Goal: Task Accomplishment & Management: Use online tool/utility

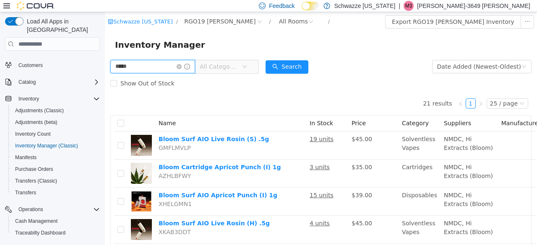
drag, startPoint x: 105, startPoint y: 12, endPoint x: 154, endPoint y: 62, distance: 70.0
click at [154, 62] on input "*****" at bounding box center [152, 66] width 85 height 13
type input "****"
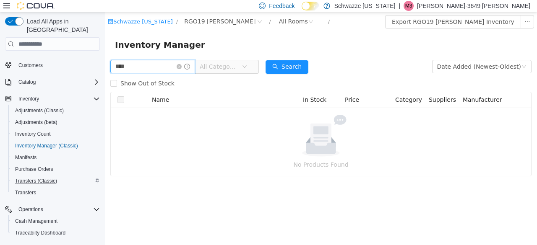
scroll to position [55, 0]
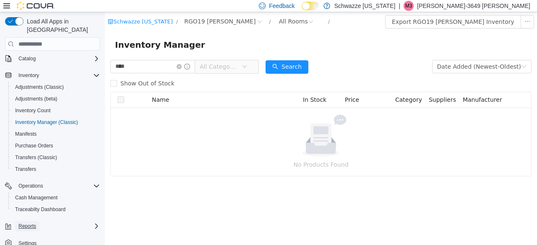
click at [26, 223] on span "Reports" at bounding box center [27, 226] width 18 height 7
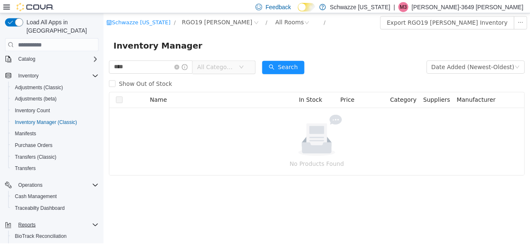
scroll to position [125, 0]
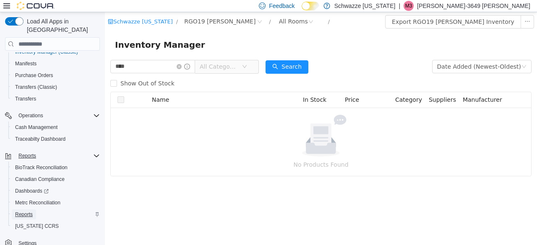
click at [27, 211] on span "Reports" at bounding box center [24, 214] width 18 height 7
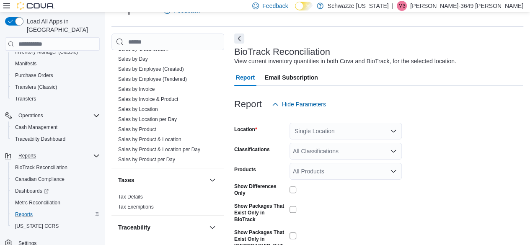
scroll to position [660, 0]
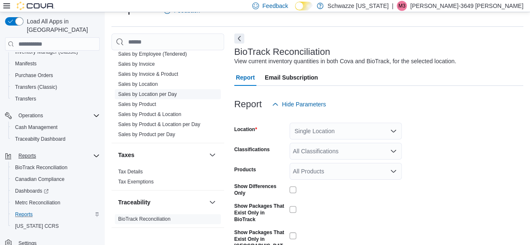
click at [143, 93] on link "Sales by Location per Day" at bounding box center [147, 94] width 59 height 6
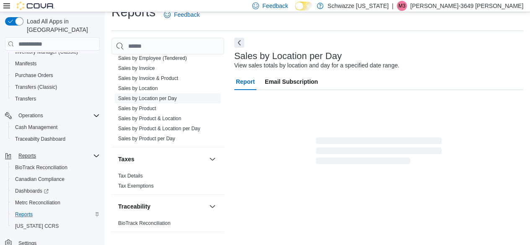
scroll to position [19, 0]
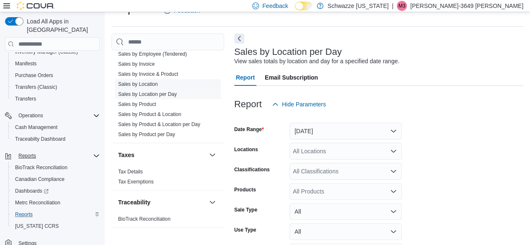
click at [139, 84] on link "Sales by Location" at bounding box center [138, 84] width 40 height 6
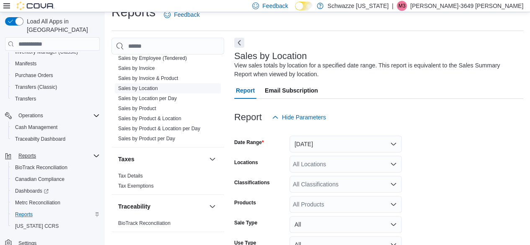
scroll to position [28, 0]
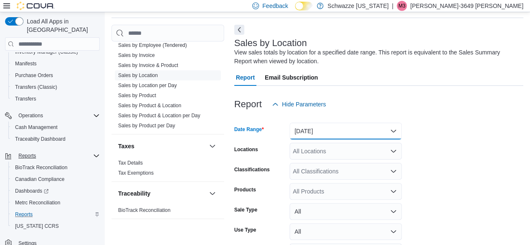
click at [396, 130] on button "[DATE]" at bounding box center [346, 131] width 112 height 17
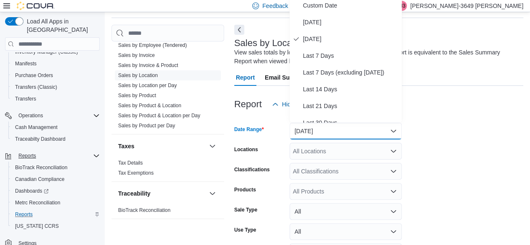
scroll to position [25, 0]
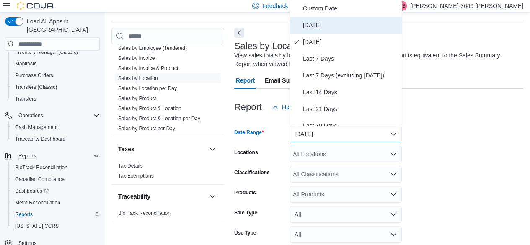
click at [324, 26] on span "[DATE]" at bounding box center [351, 25] width 96 height 10
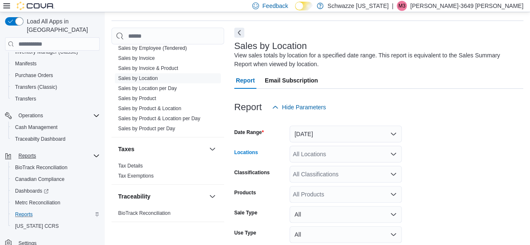
click at [361, 156] on div "All Locations" at bounding box center [346, 154] width 112 height 17
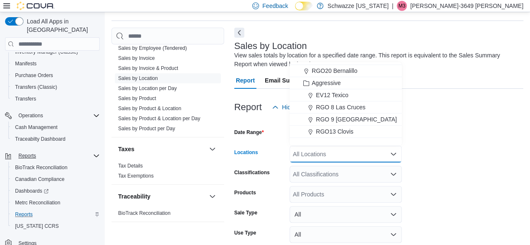
scroll to position [415, 0]
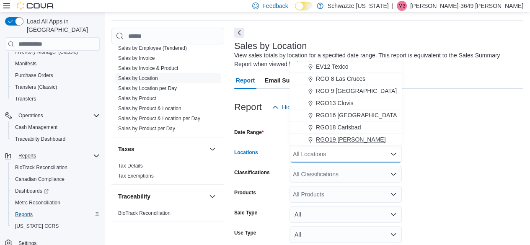
click at [348, 137] on span "RGO19 [PERSON_NAME]" at bounding box center [351, 139] width 70 height 8
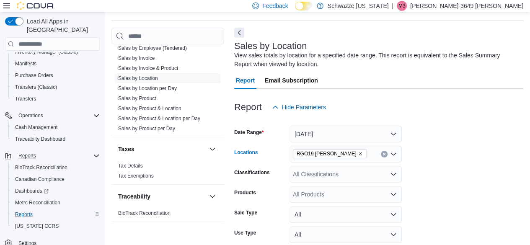
scroll to position [83, 0]
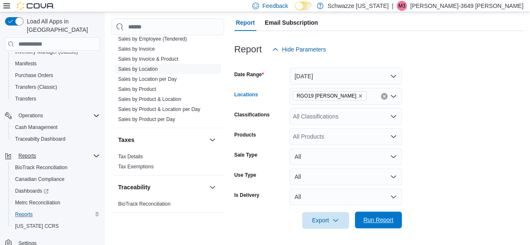
click at [386, 225] on span "Run Report" at bounding box center [378, 220] width 37 height 17
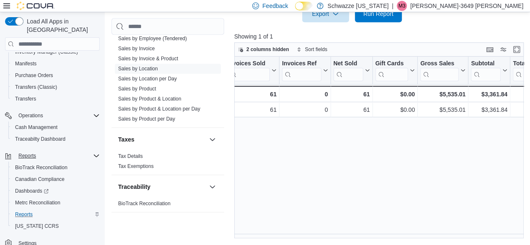
scroll to position [0, 66]
click at [472, 216] on div "Location Click to view column header actions Invoices Sold Click to view column…" at bounding box center [380, 148] width 293 height 182
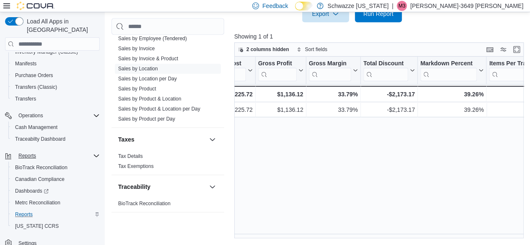
scroll to position [0, 489]
